Goal: Task Accomplishment & Management: Manage account settings

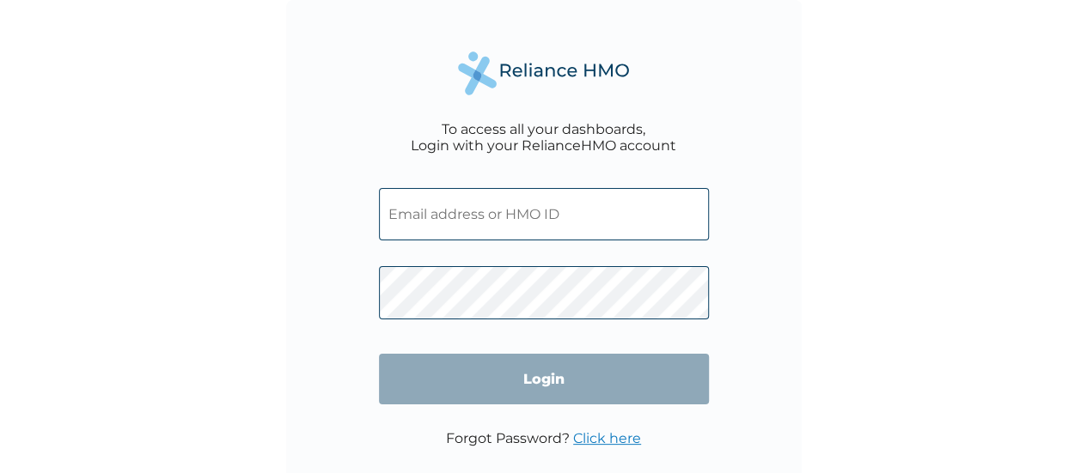
type input "[EMAIL_ADDRESS][DOMAIN_NAME]"
click at [591, 451] on div "Forgot Password? Click here" at bounding box center [543, 447] width 195 height 34
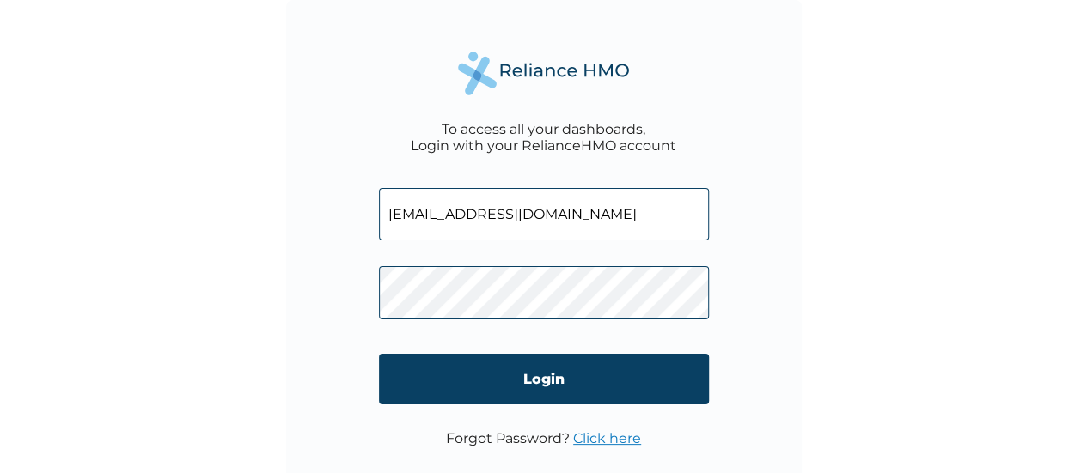
click at [603, 443] on link "Click here" at bounding box center [607, 438] width 68 height 16
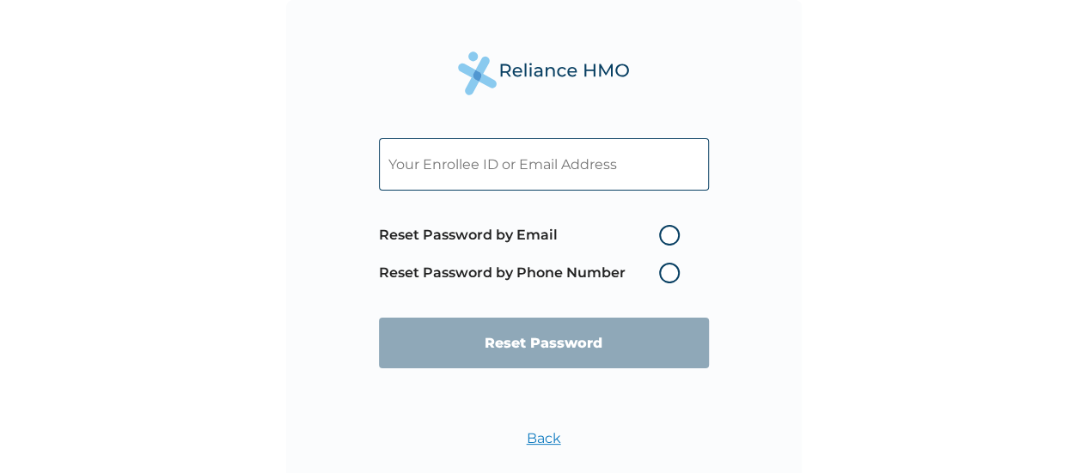
paste input "[EMAIL_ADDRESS][DOMAIN_NAME]"
click at [518, 174] on input "[EMAIL_ADDRESS][DOMAIN_NAME]" at bounding box center [544, 164] width 330 height 52
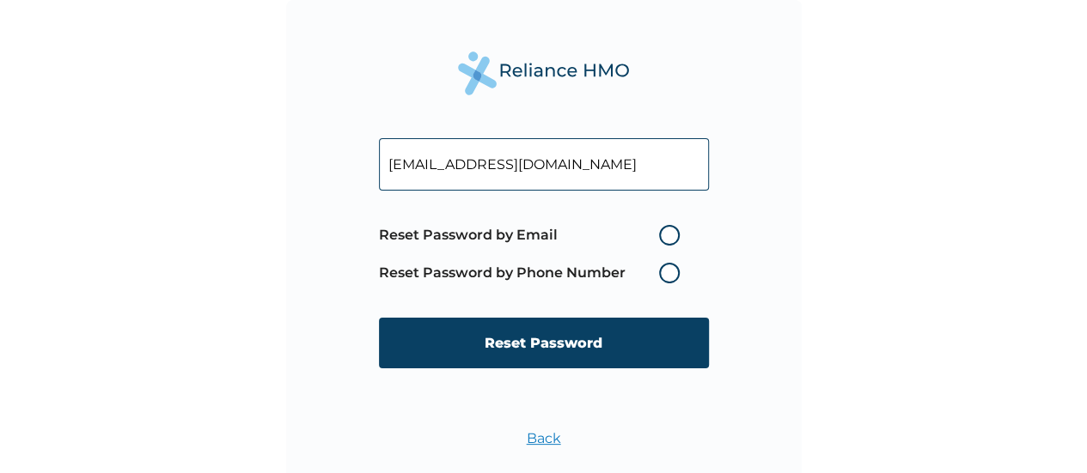
type input "[EMAIL_ADDRESS][DOMAIN_NAME]"
click at [673, 230] on label "Reset Password by Email" at bounding box center [533, 235] width 309 height 21
click at [662, 230] on input "Reset Password by Email" at bounding box center [648, 235] width 27 height 27
radio input "true"
click at [570, 373] on form "[EMAIL_ADDRESS][DOMAIN_NAME] Reset Password by Email Reset Password by Phone Nu…" at bounding box center [544, 253] width 330 height 265
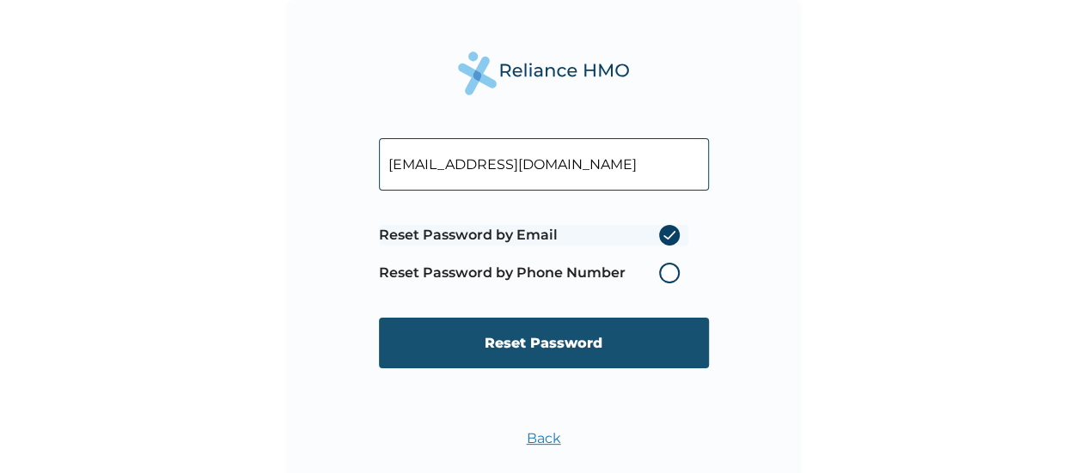
click at [563, 363] on input "Reset Password" at bounding box center [544, 343] width 330 height 51
